Goal: Information Seeking & Learning: Find specific fact

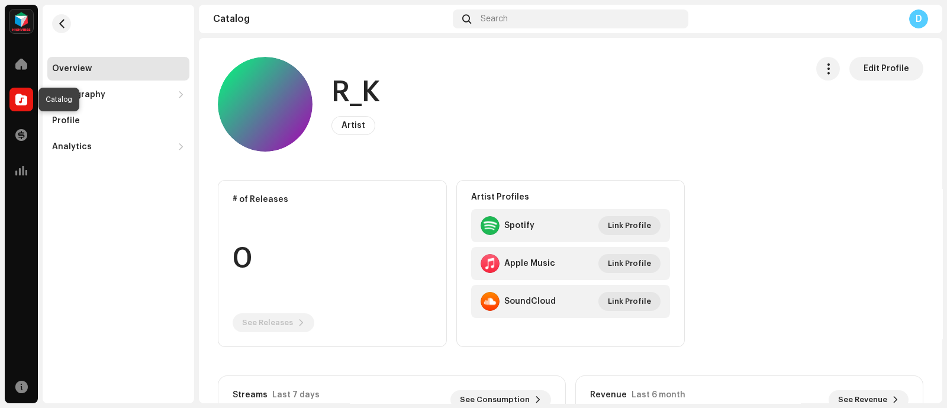
click at [12, 106] on div at bounding box center [21, 100] width 24 height 24
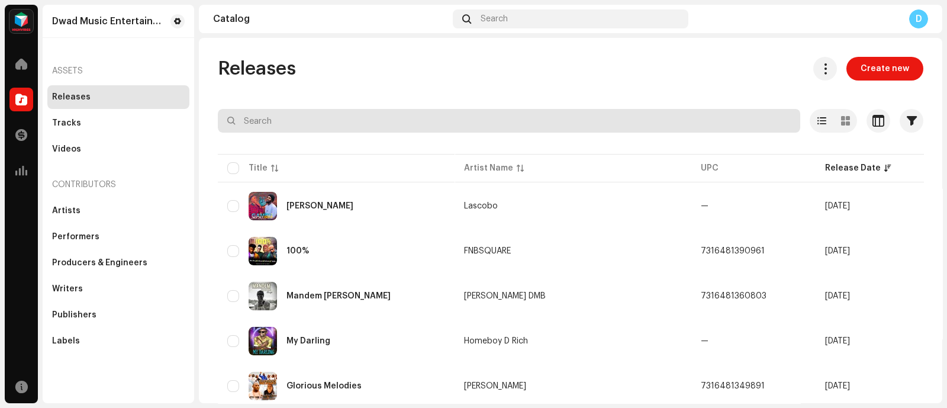
click at [394, 120] on input "text" at bounding box center [509, 121] width 582 height 24
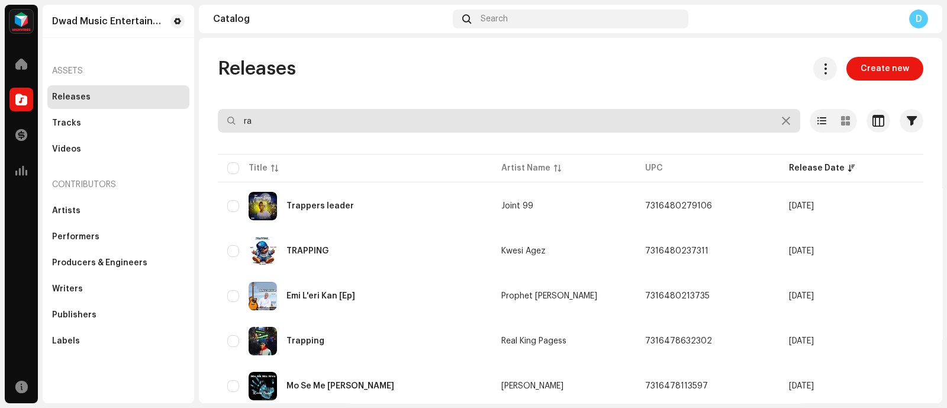
type input "r"
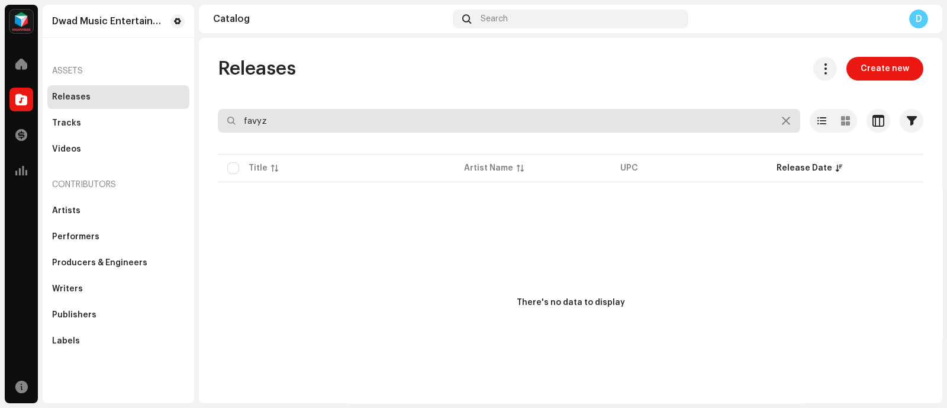
click at [336, 120] on input "favyz" at bounding box center [509, 121] width 582 height 24
paste input "F"
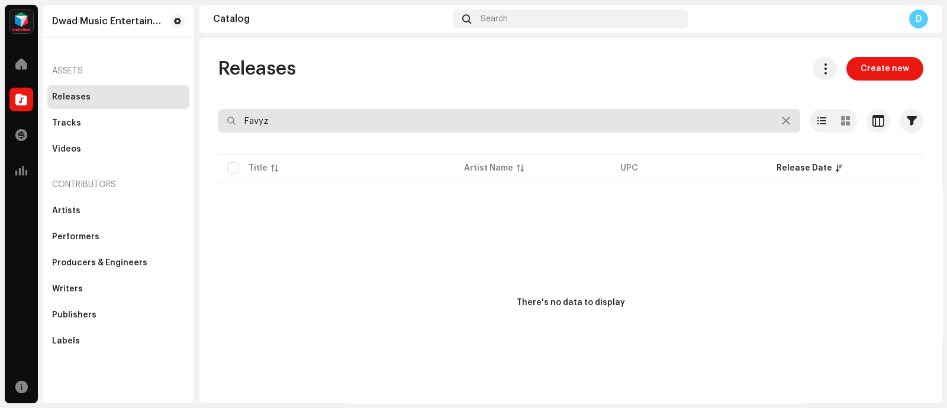
type input "Favyz"
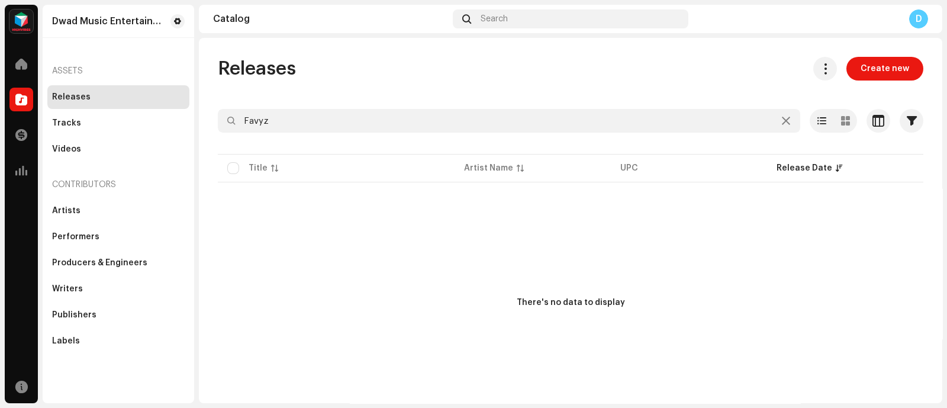
click at [110, 75] on div "Assets" at bounding box center [118, 71] width 142 height 28
click at [65, 88] on div "Releases" at bounding box center [118, 97] width 142 height 24
click at [4, 94] on div "Dwad Music Entertainment Home Catalog Transactions Analytics Resources Dwad Mus…" at bounding box center [473, 204] width 947 height 408
click at [7, 95] on div "Catalog" at bounding box center [21, 99] width 33 height 33
click at [8, 95] on div "Catalog" at bounding box center [21, 99] width 33 height 33
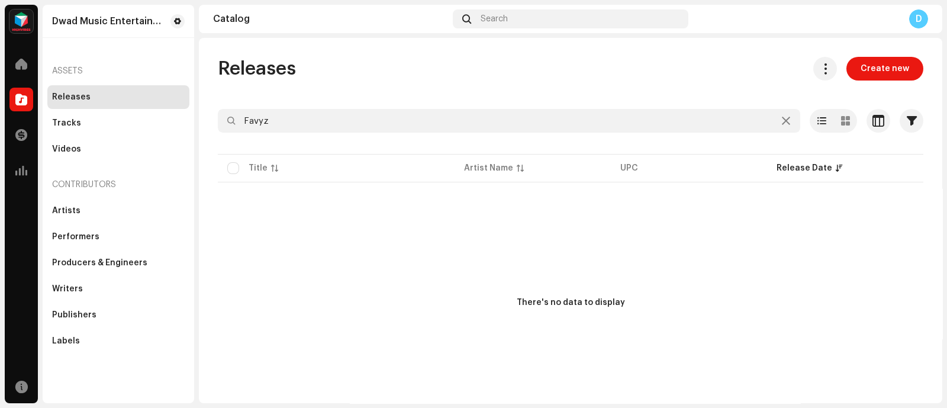
click at [8, 95] on div "Catalog" at bounding box center [21, 99] width 33 height 33
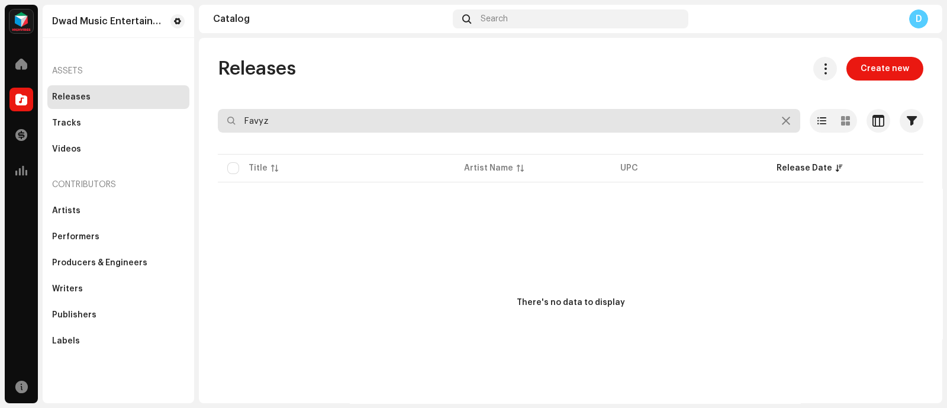
click at [240, 119] on input "Favyz" at bounding box center [509, 121] width 582 height 24
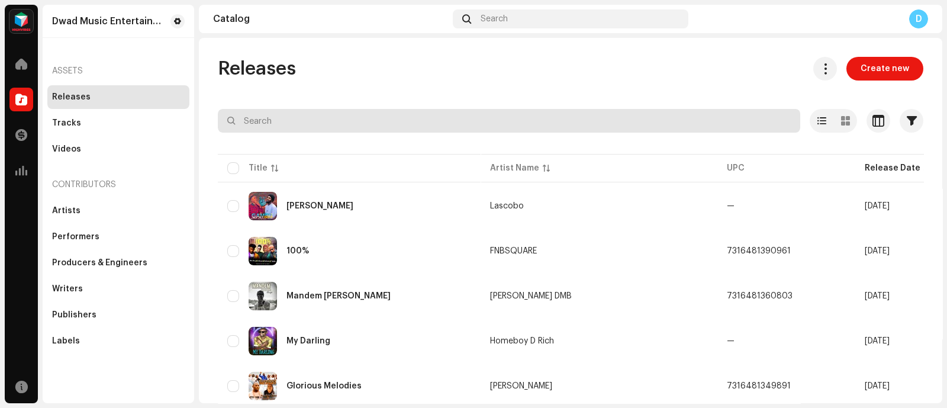
click at [594, 130] on input "text" at bounding box center [509, 121] width 582 height 24
paste input "RAP LORD"
type input "RAP LORD"
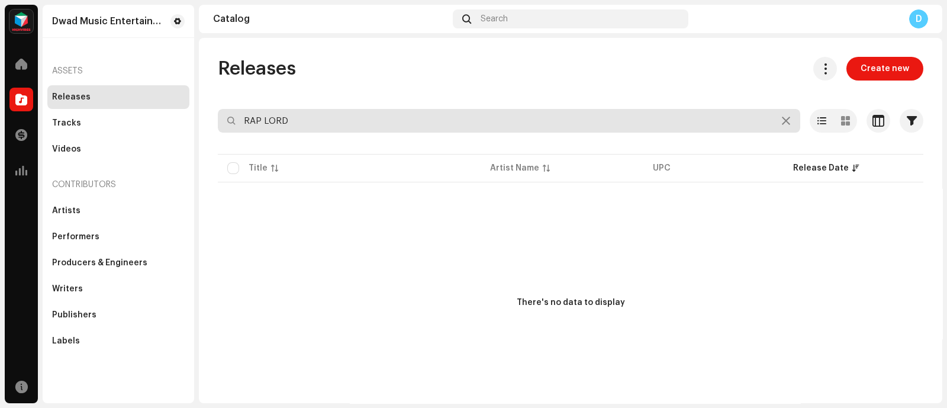
click at [613, 123] on input "RAP LORD" at bounding box center [509, 121] width 582 height 24
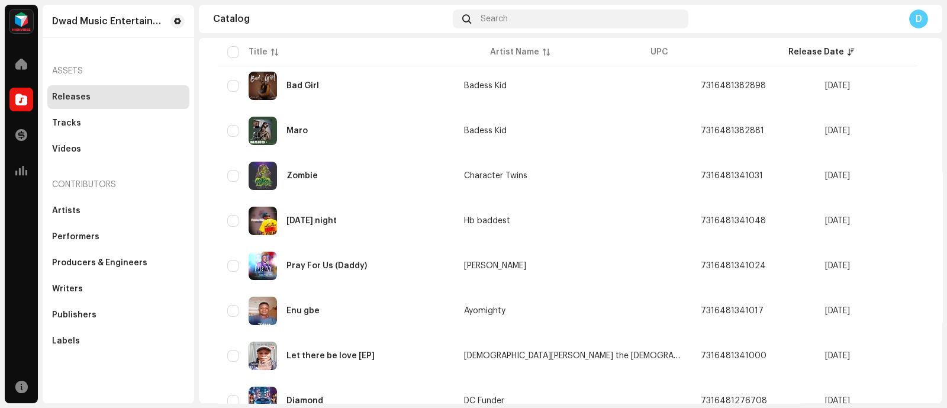
scroll to position [881, 0]
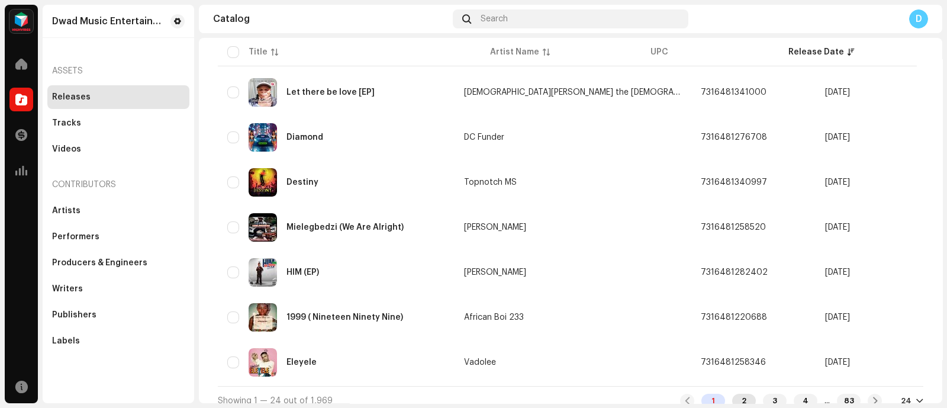
click at [732, 394] on div "2" at bounding box center [744, 401] width 24 height 14
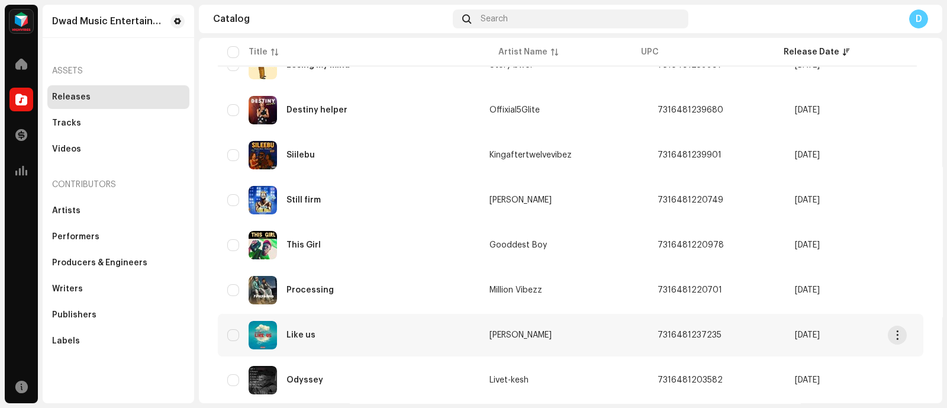
scroll to position [881, 0]
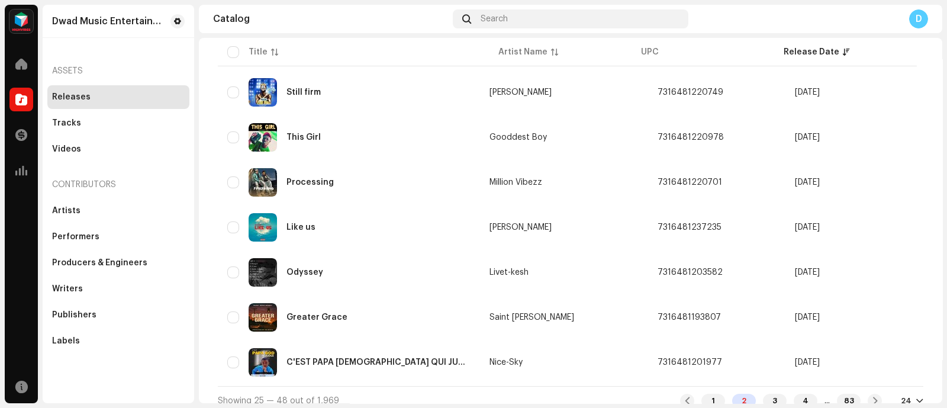
click at [704, 398] on div "Showing 25 — 48 out of 1,969 1 2 3 4 ... 83 24" at bounding box center [571, 400] width 706 height 28
drag, startPoint x: 704, startPoint y: 398, endPoint x: 701, endPoint y: 392, distance: 6.1
click at [701, 392] on div "Showing 25 — 48 out of 1,969 1 2 3 4 ... 83 24" at bounding box center [571, 400] width 706 height 28
click at [701, 394] on div "1" at bounding box center [713, 401] width 24 height 14
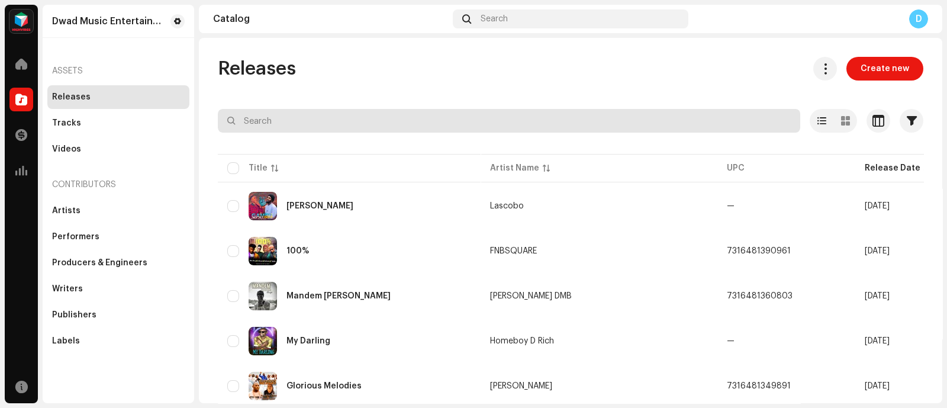
click at [484, 122] on input "text" at bounding box center [509, 121] width 582 height 24
paste input "RAP LORD"
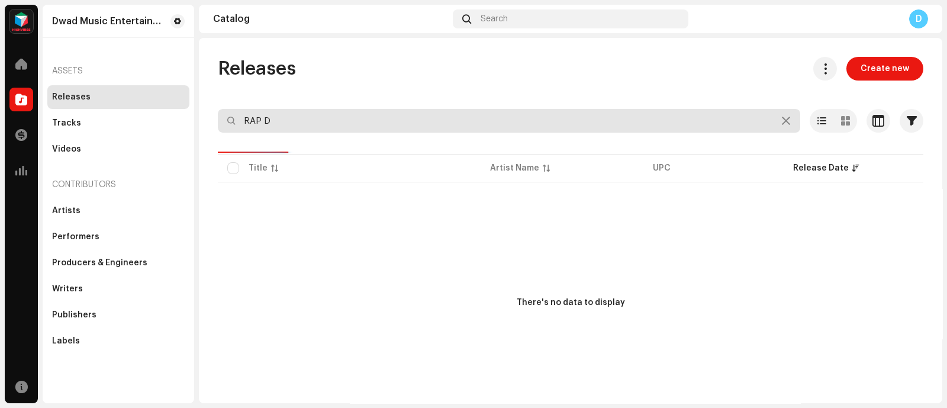
type input "RAPD"
click at [484, 122] on input "RAPD" at bounding box center [509, 121] width 582 height 24
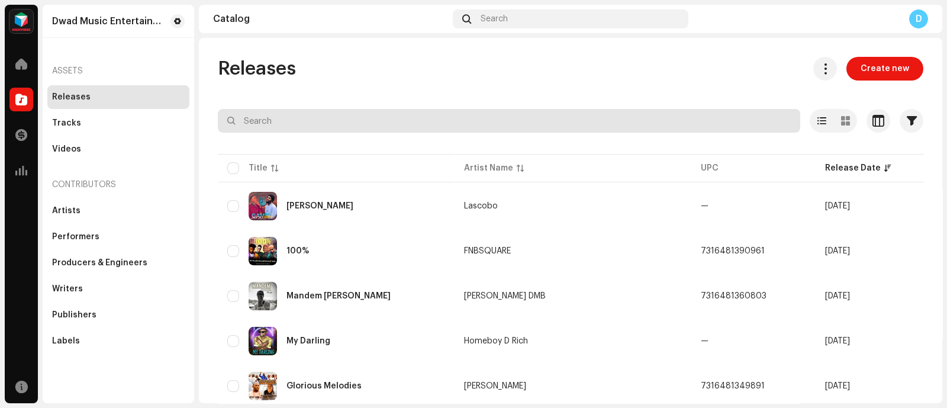
click at [324, 112] on input "text" at bounding box center [509, 121] width 582 height 24
type input "rap lord"
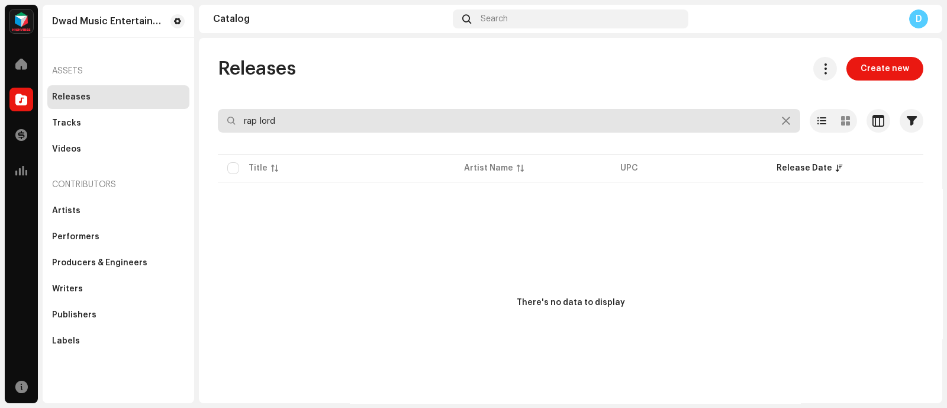
click at [346, 110] on input "rap lord" at bounding box center [509, 121] width 582 height 24
